Goal: Task Accomplishment & Management: Use online tool/utility

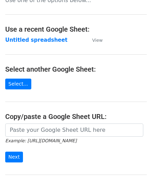
scroll to position [35, 0]
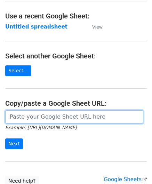
click at [33, 113] on input "url" at bounding box center [74, 117] width 138 height 13
paste input "https://docs.google.com/spreadsheets/d/12T1Fnp6GqfHsLnATC6yy_rCxo8jBeERroaMNZ0s…"
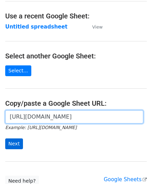
type input "https://docs.google.com/spreadsheets/d/12T1Fnp6GqfHsLnATC6yy_rCxo8jBeERroaMNZ0s…"
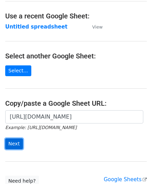
click at [17, 143] on input "Next" at bounding box center [14, 144] width 18 height 11
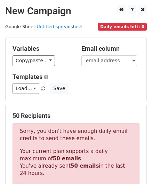
scroll to position [235, 0]
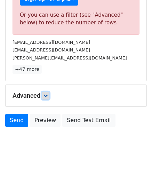
click at [50, 94] on link at bounding box center [46, 96] width 8 height 8
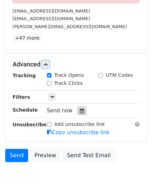
scroll to position [297, 0]
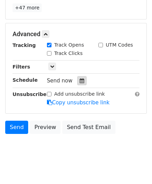
click at [80, 78] on icon at bounding box center [82, 80] width 5 height 5
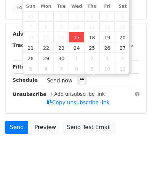
type input "[DATE] 12:00"
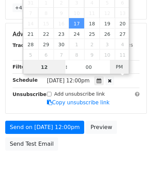
paste input "3"
type input "3"
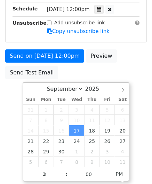
type input "[DATE] 15:00"
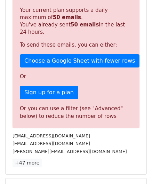
scroll to position [320, 0]
